Goal: Task Accomplishment & Management: Manage account settings

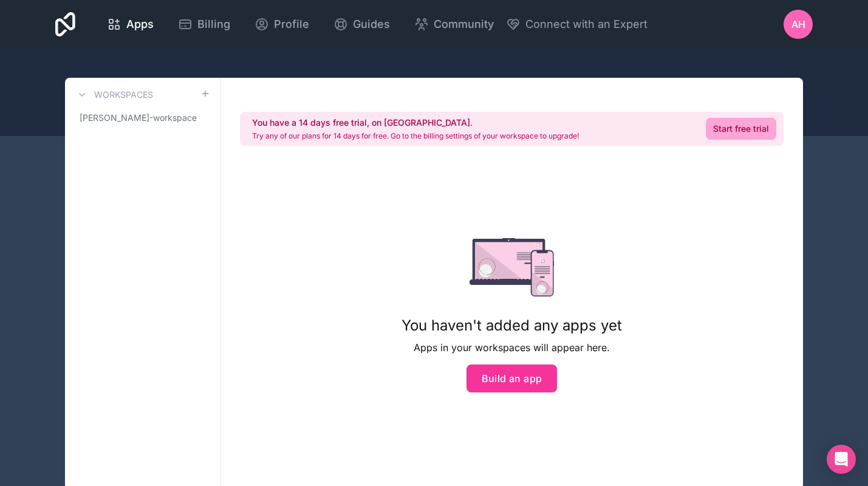
click at [108, 95] on h3 "Workspaces" at bounding box center [123, 95] width 59 height 12
click at [109, 115] on span "[PERSON_NAME]-workspace" at bounding box center [138, 118] width 117 height 12
click at [799, 24] on span "AH" at bounding box center [799, 24] width 14 height 15
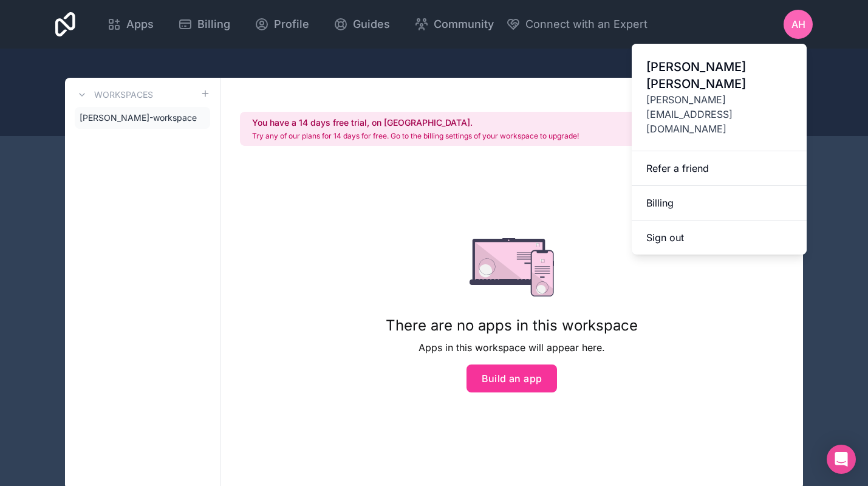
click at [650, 221] on button "Sign out" at bounding box center [719, 238] width 175 height 34
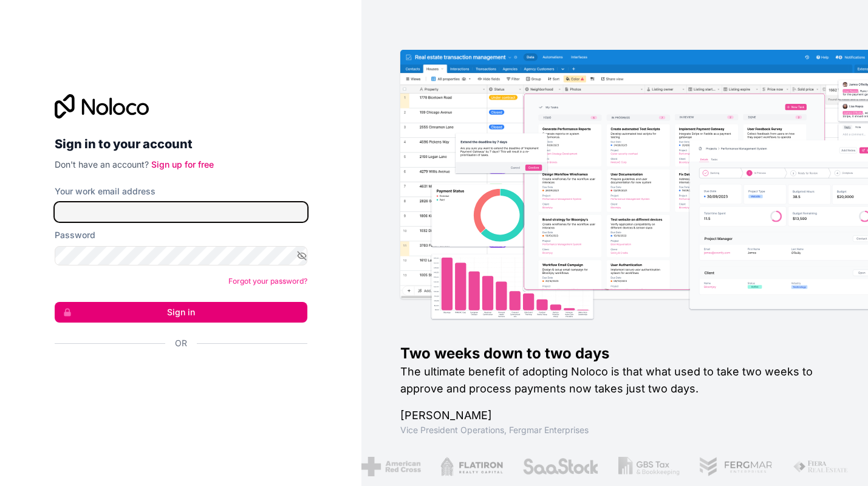
click at [134, 207] on input "Your work email address" at bounding box center [181, 211] width 253 height 19
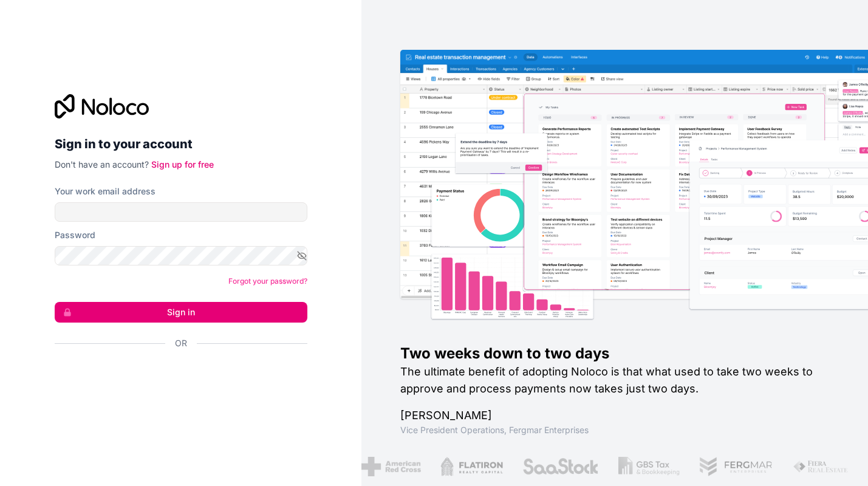
click at [36, 320] on div "Sign in to your account Don't have an account? Sign up for free Your work email…" at bounding box center [180, 243] width 361 height 486
